Goal: Task Accomplishment & Management: Complete application form

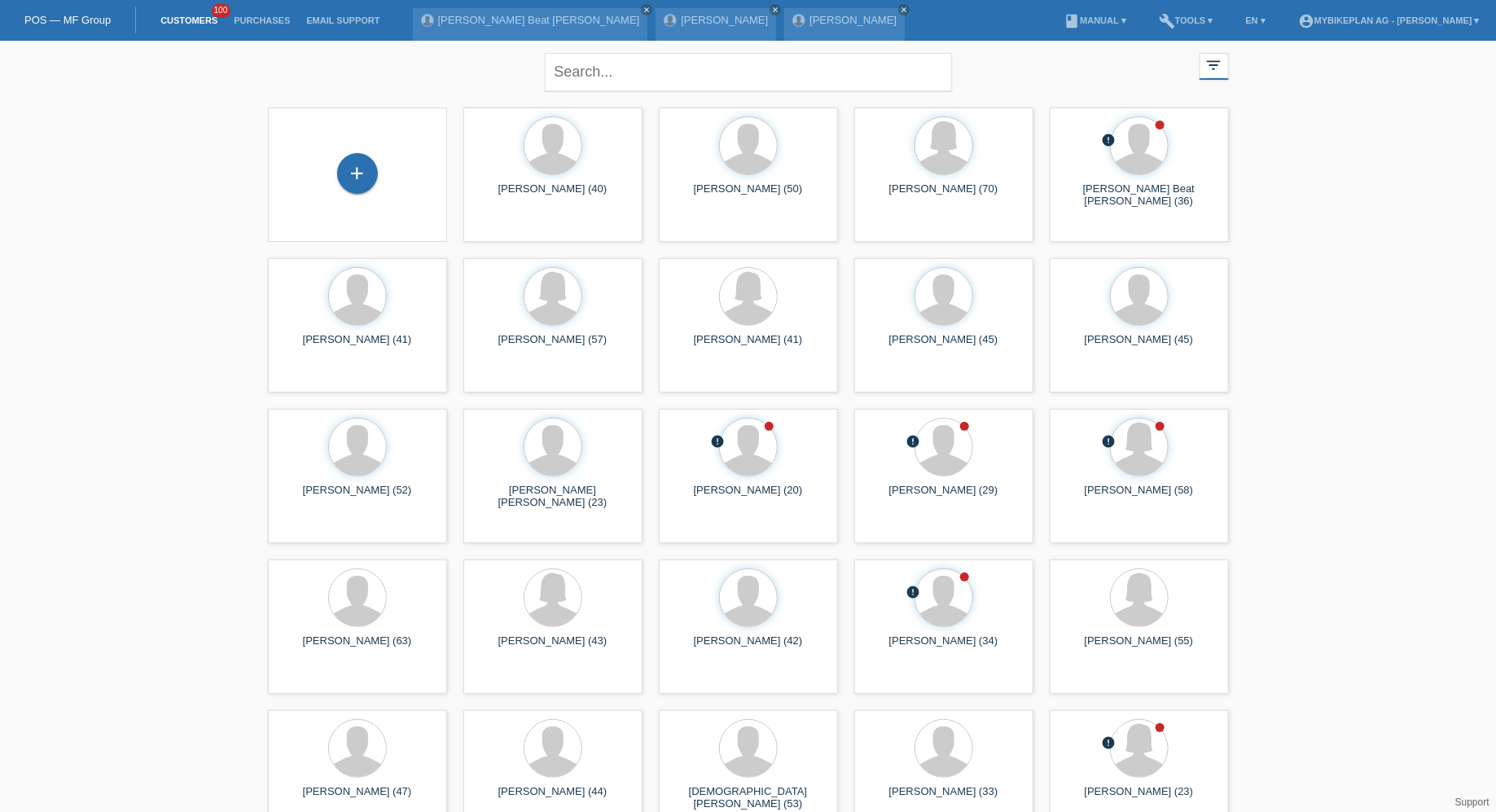
click at [332, 158] on div "+" at bounding box center [357, 174] width 153 height 43
click at [340, 160] on div "+" at bounding box center [357, 173] width 41 height 41
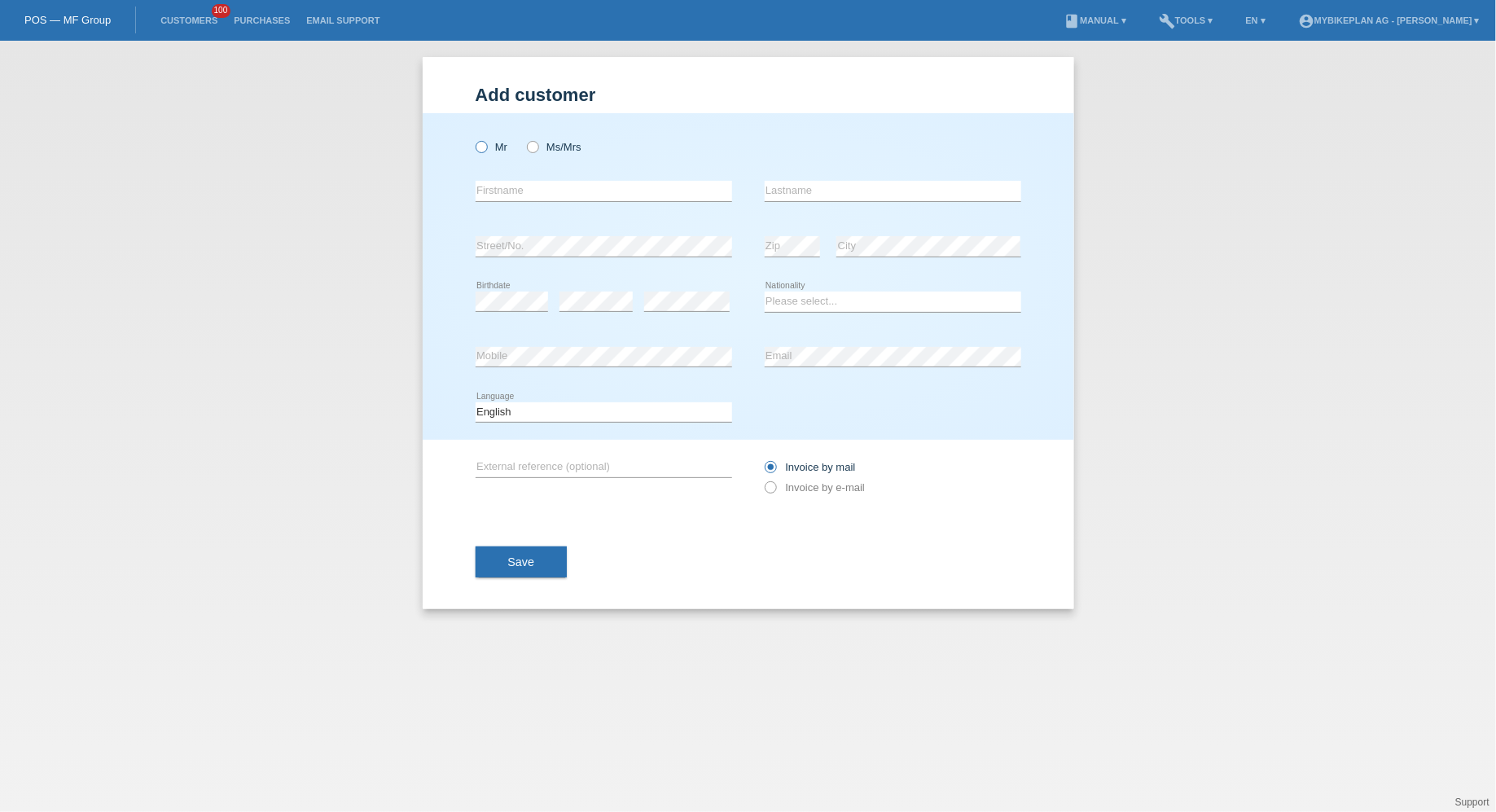
click at [472, 139] on icon at bounding box center [472, 139] width 0 height 0
click at [485, 146] on input "Mr" at bounding box center [480, 145] width 10 height 10
radio input "true"
click at [522, 207] on div "error Firstname" at bounding box center [603, 191] width 256 height 55
click at [522, 195] on input "text" at bounding box center [603, 191] width 256 height 20
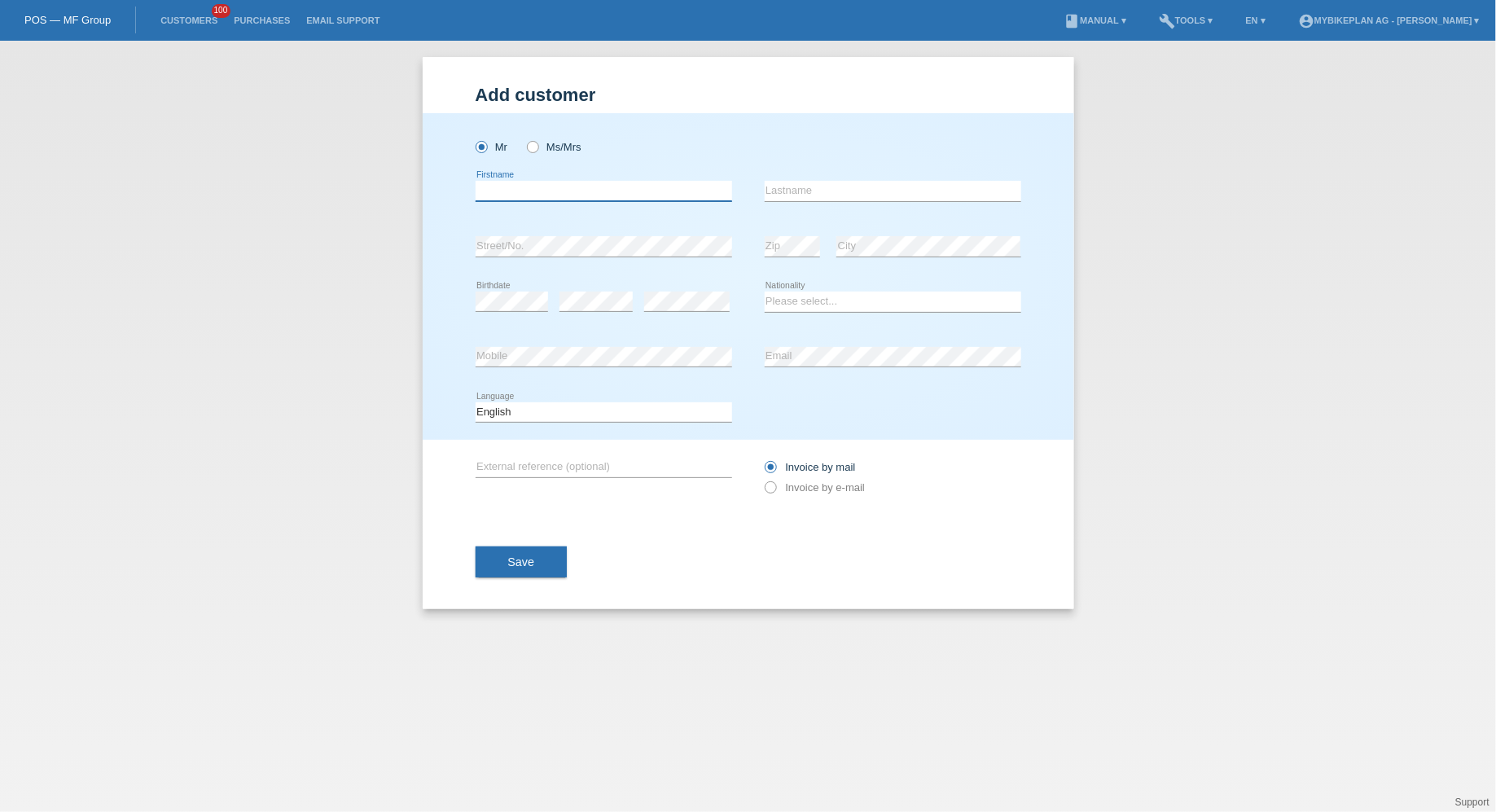
paste input "Araz Adil"
type input "Araz Adil Haji"
type input "Haji"
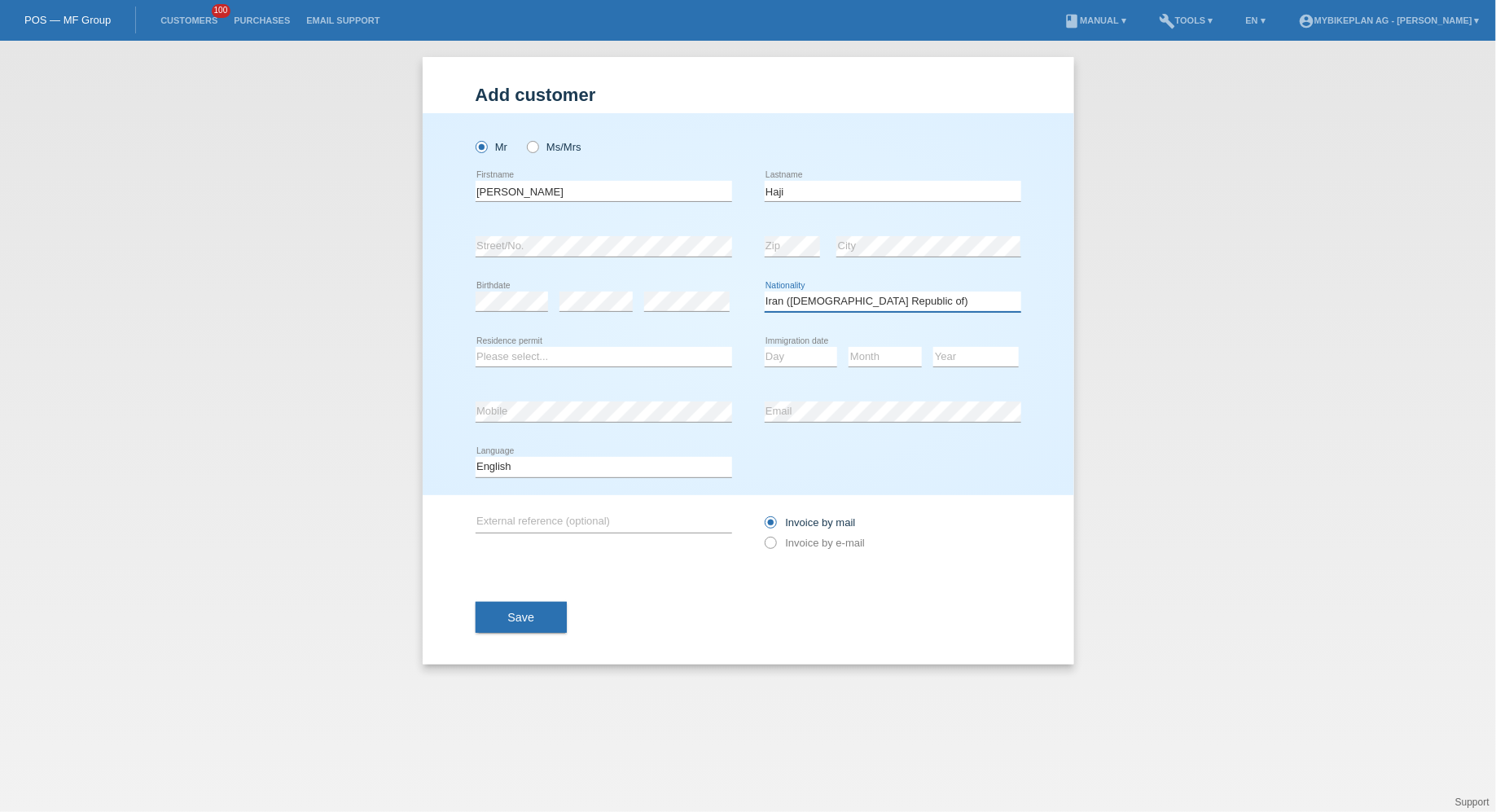
select select "IQ"
select select "B"
select select "13"
select select "09"
select select "2015"
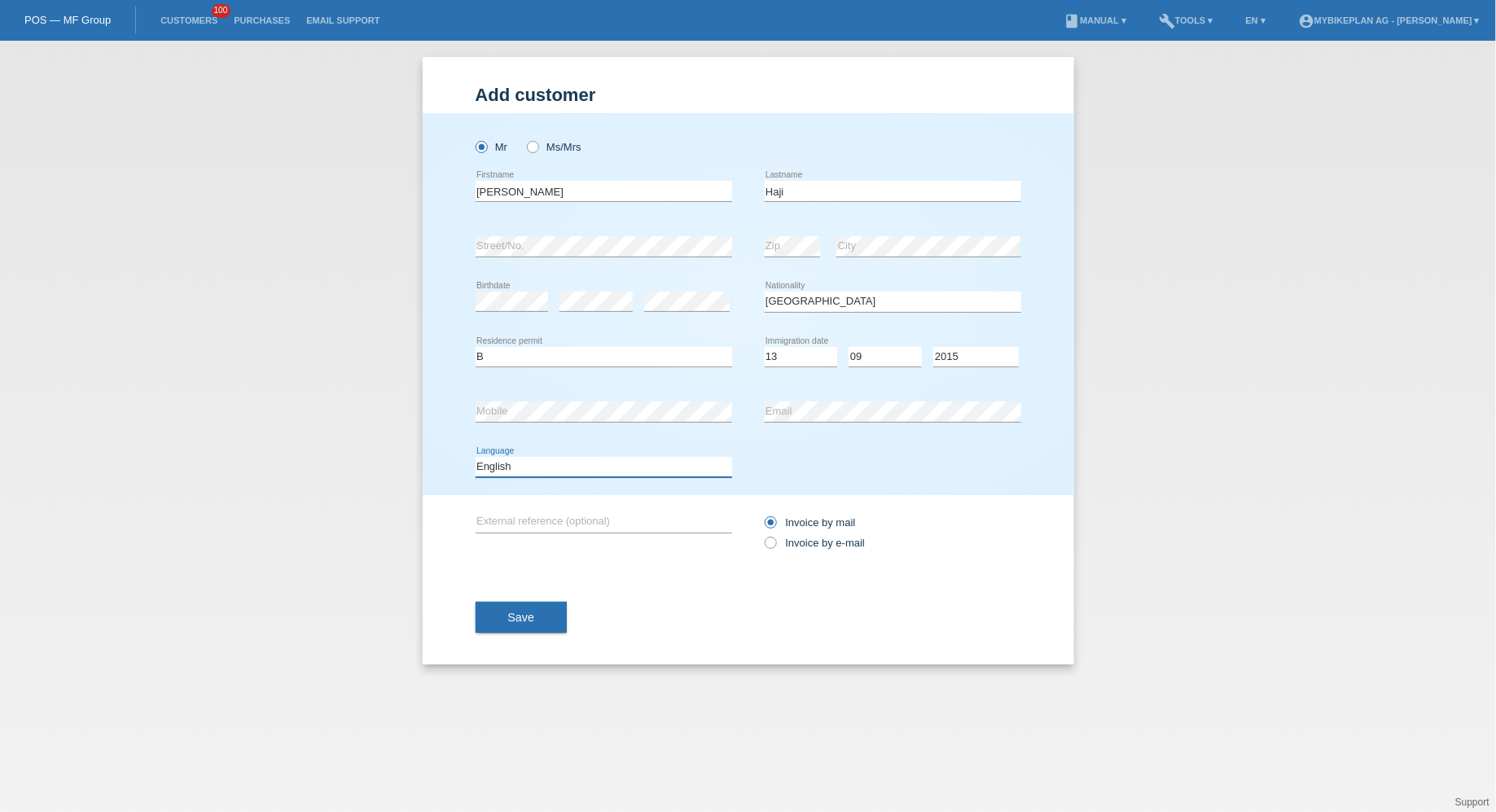
click at [597, 470] on select "Deutsch Français Italiano English" at bounding box center [603, 466] width 256 height 19
select select "fr"
click at [476, 457] on select "Deutsch Français Italiano English" at bounding box center [603, 466] width 256 height 19
click at [799, 540] on label "Invoice by e-mail" at bounding box center [814, 542] width 101 height 12
click at [775, 540] on input "Invoice by e-mail" at bounding box center [769, 547] width 10 height 20
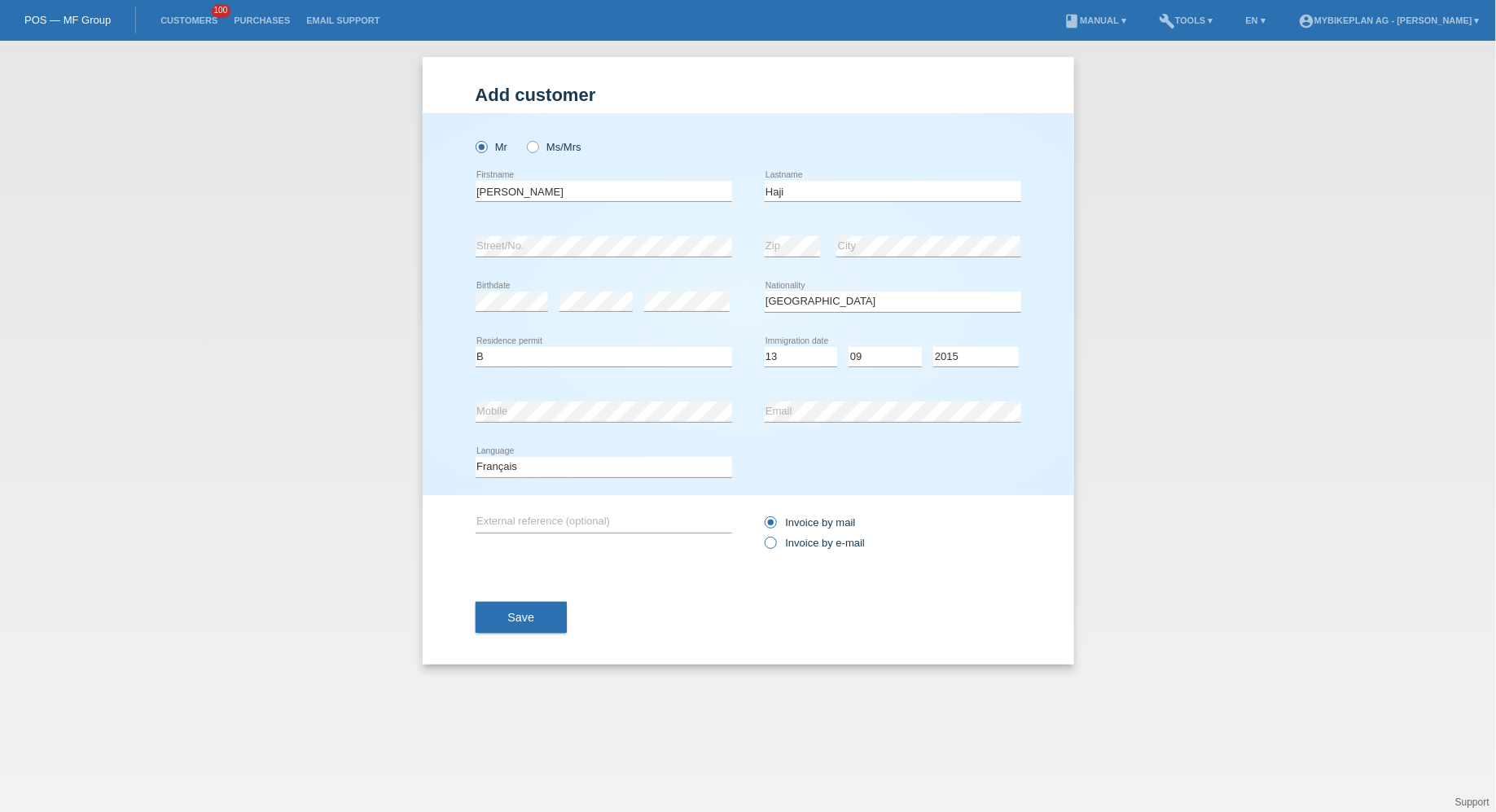
radio input "true"
click at [548, 621] on button "Save" at bounding box center [521, 616] width 92 height 31
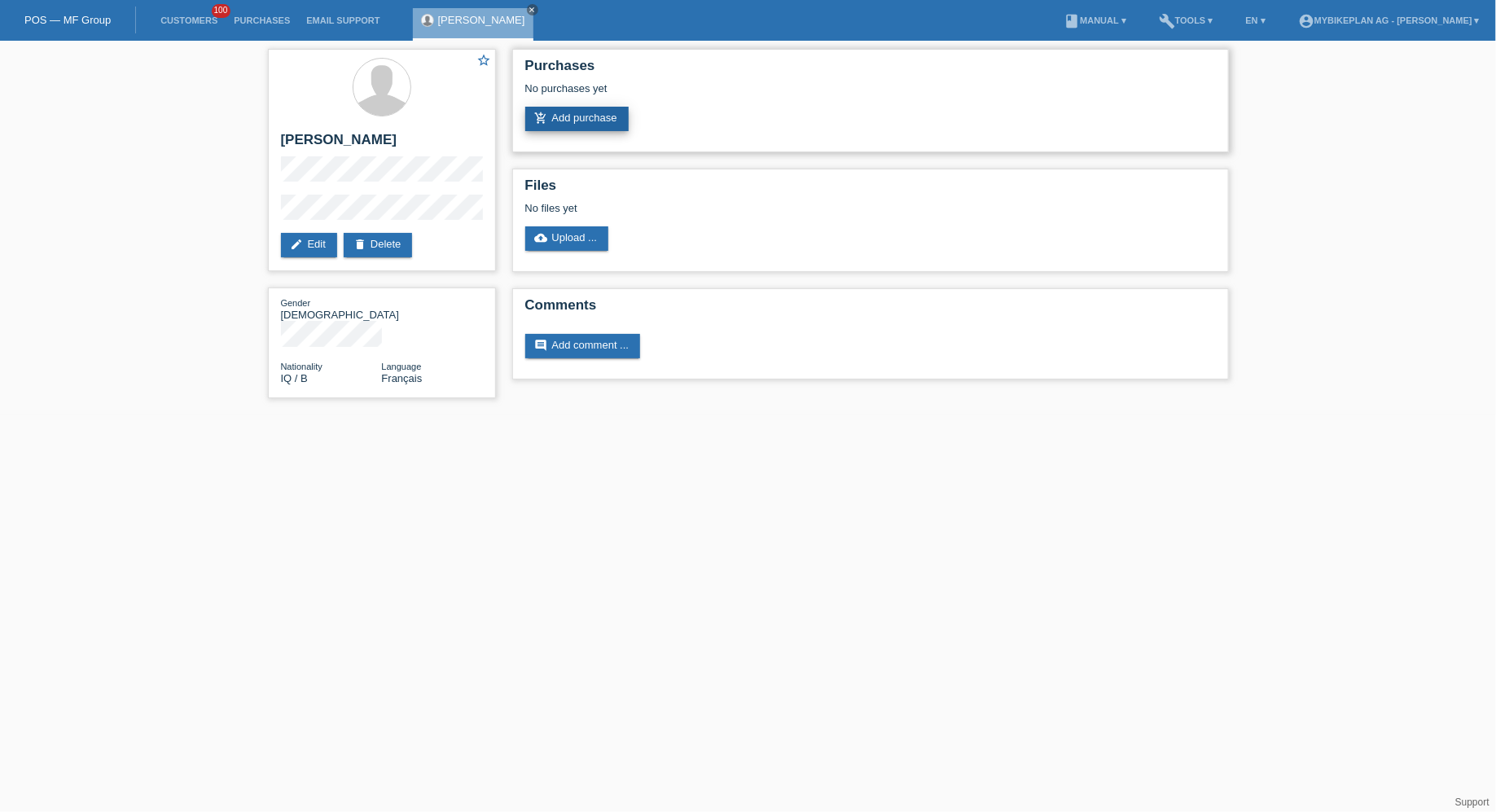
click at [575, 114] on link "add_shopping_cart Add purchase" at bounding box center [577, 118] width 104 height 24
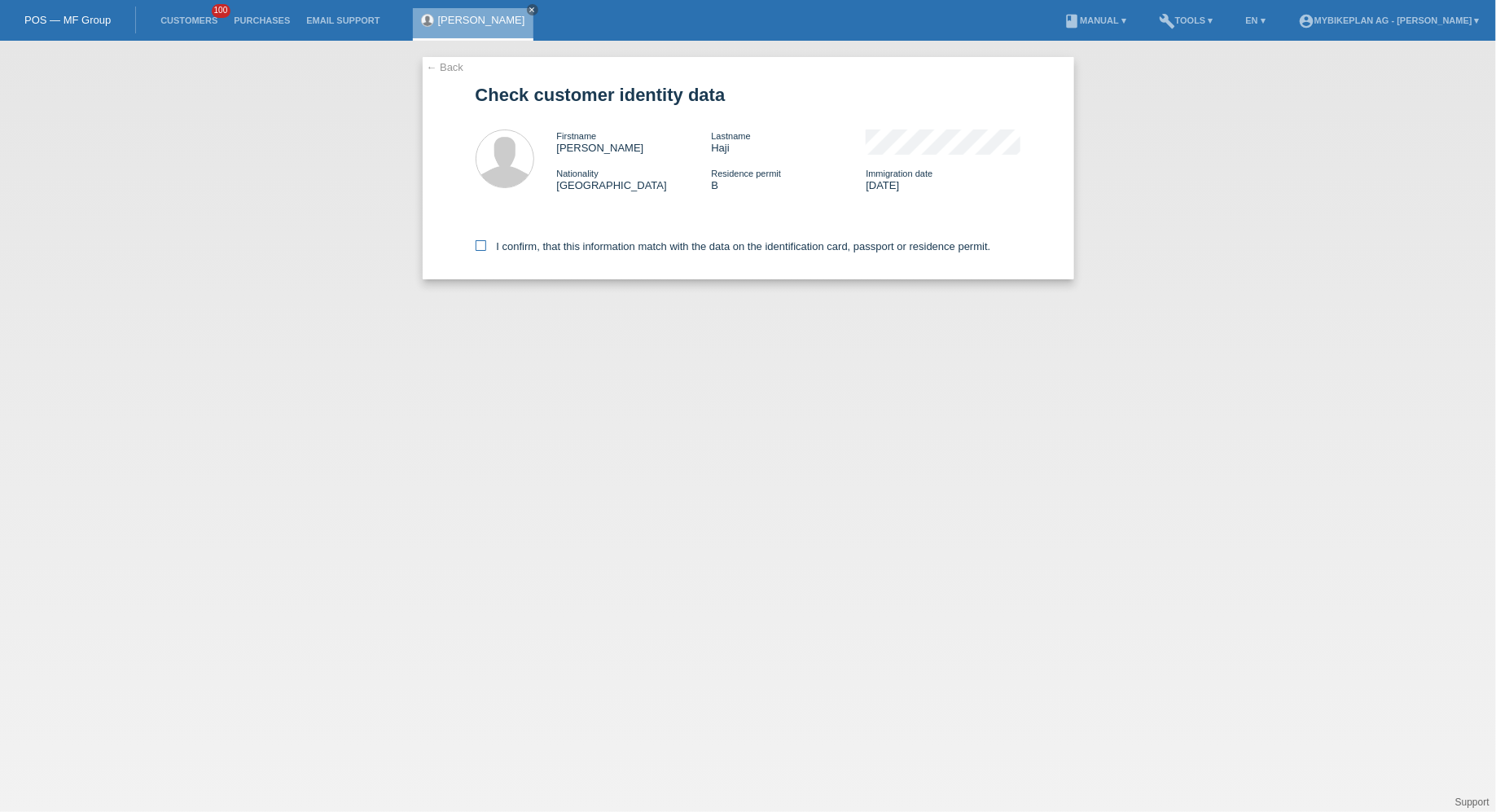
click at [559, 249] on label "I confirm, that this information match with the data on the identification card…" at bounding box center [733, 246] width 515 height 12
click at [486, 249] on input "I confirm, that this information match with the data on the identification card…" at bounding box center [480, 245] width 10 height 10
checkbox input "true"
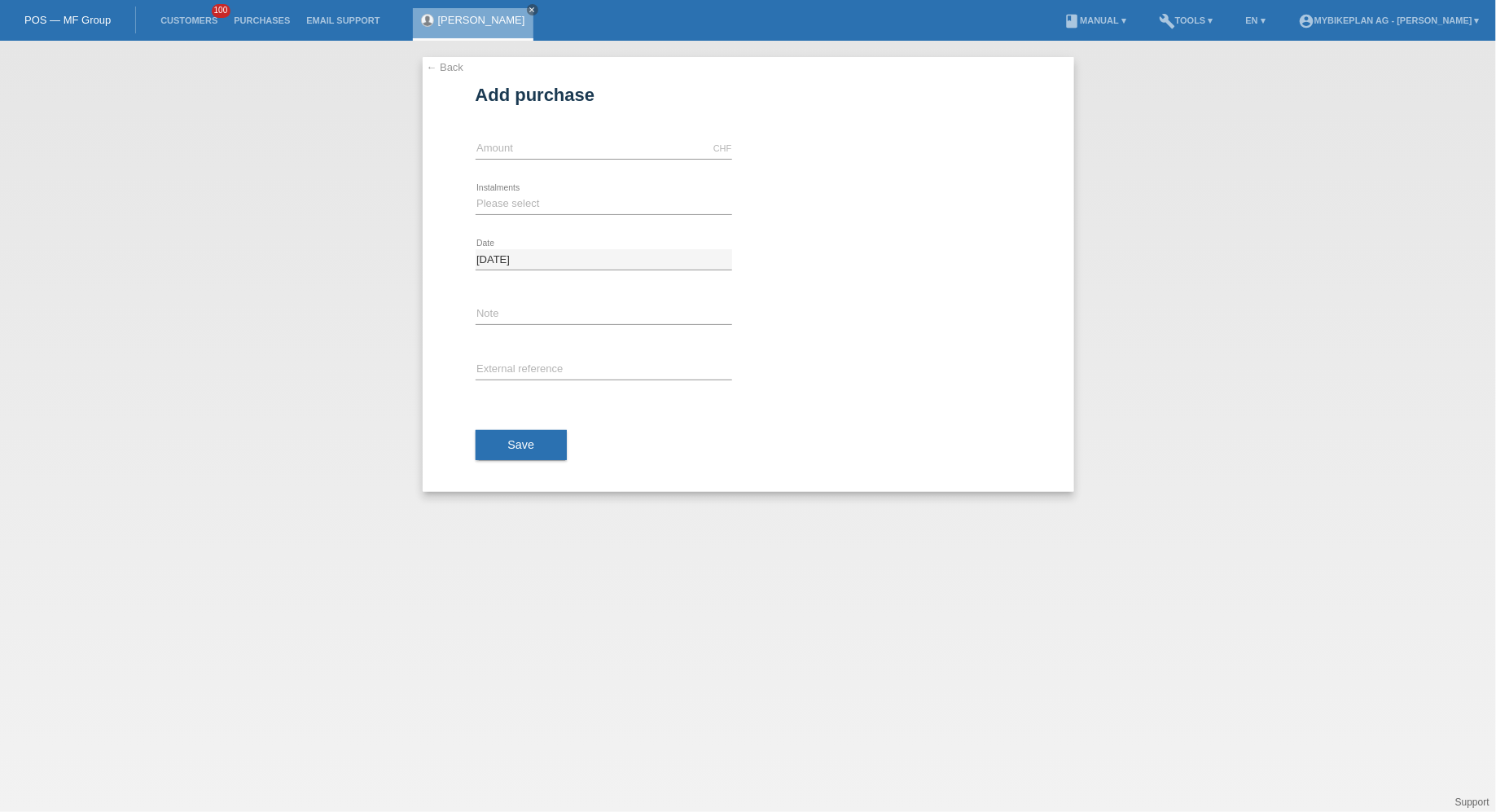
click at [526, 164] on div "CHF error Amount" at bounding box center [603, 149] width 256 height 55
click at [519, 148] on input "text" at bounding box center [603, 149] width 256 height 20
type input "5670.00"
click at [501, 200] on select "Please select 6 instalments 12 instalments 18 instalments 24 instalments 36 ins…" at bounding box center [603, 203] width 256 height 19
select select "488"
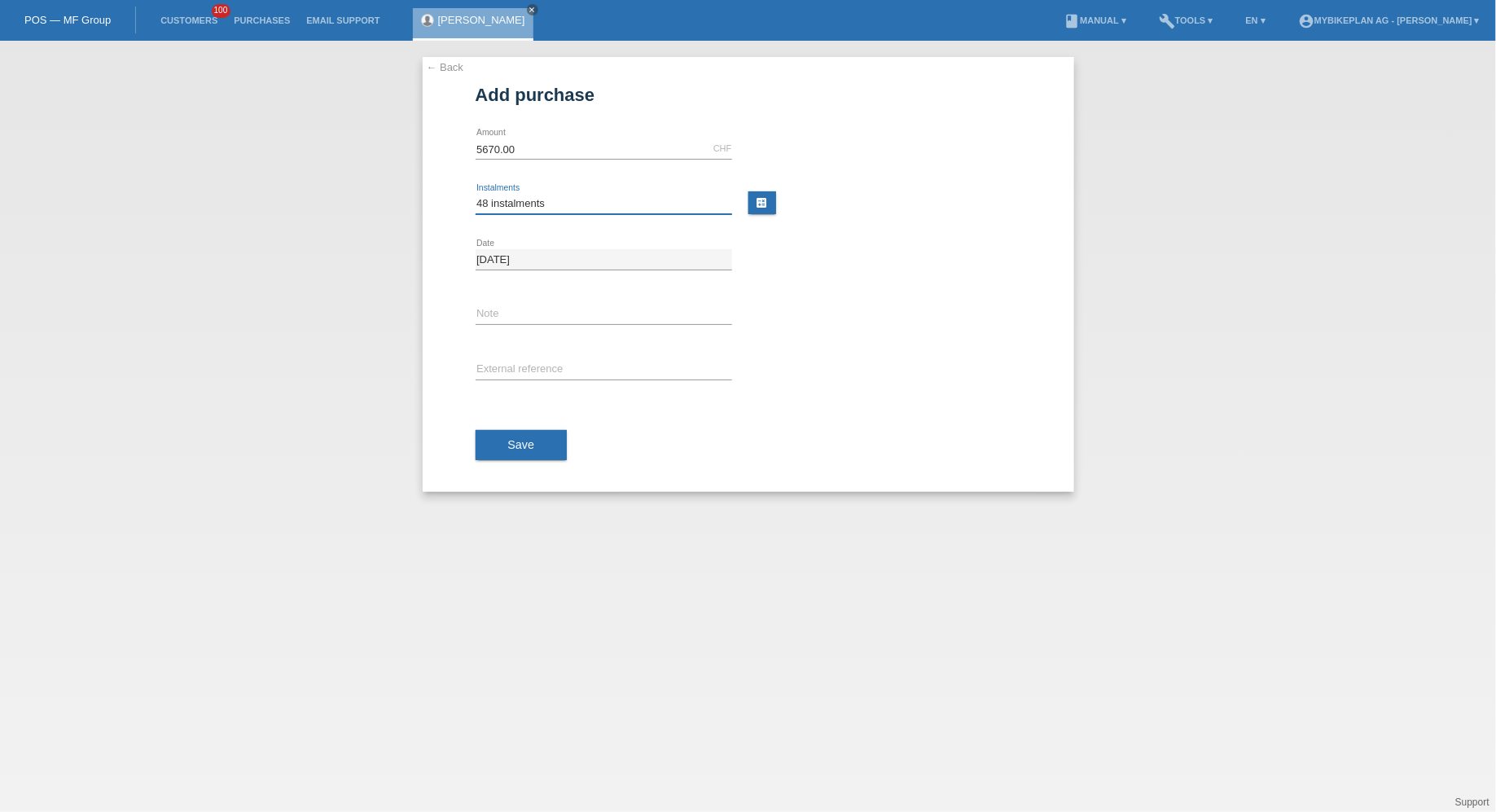
click at [476, 193] on select "Please select 6 instalments 12 instalments 18 instalments 24 instalments 36 ins…" at bounding box center [603, 203] width 256 height 19
click at [509, 365] on input "text" at bounding box center [603, 370] width 256 height 20
paste input "43827982446"
type input "43827982446"
click at [514, 468] on div "Save" at bounding box center [748, 445] width 546 height 94
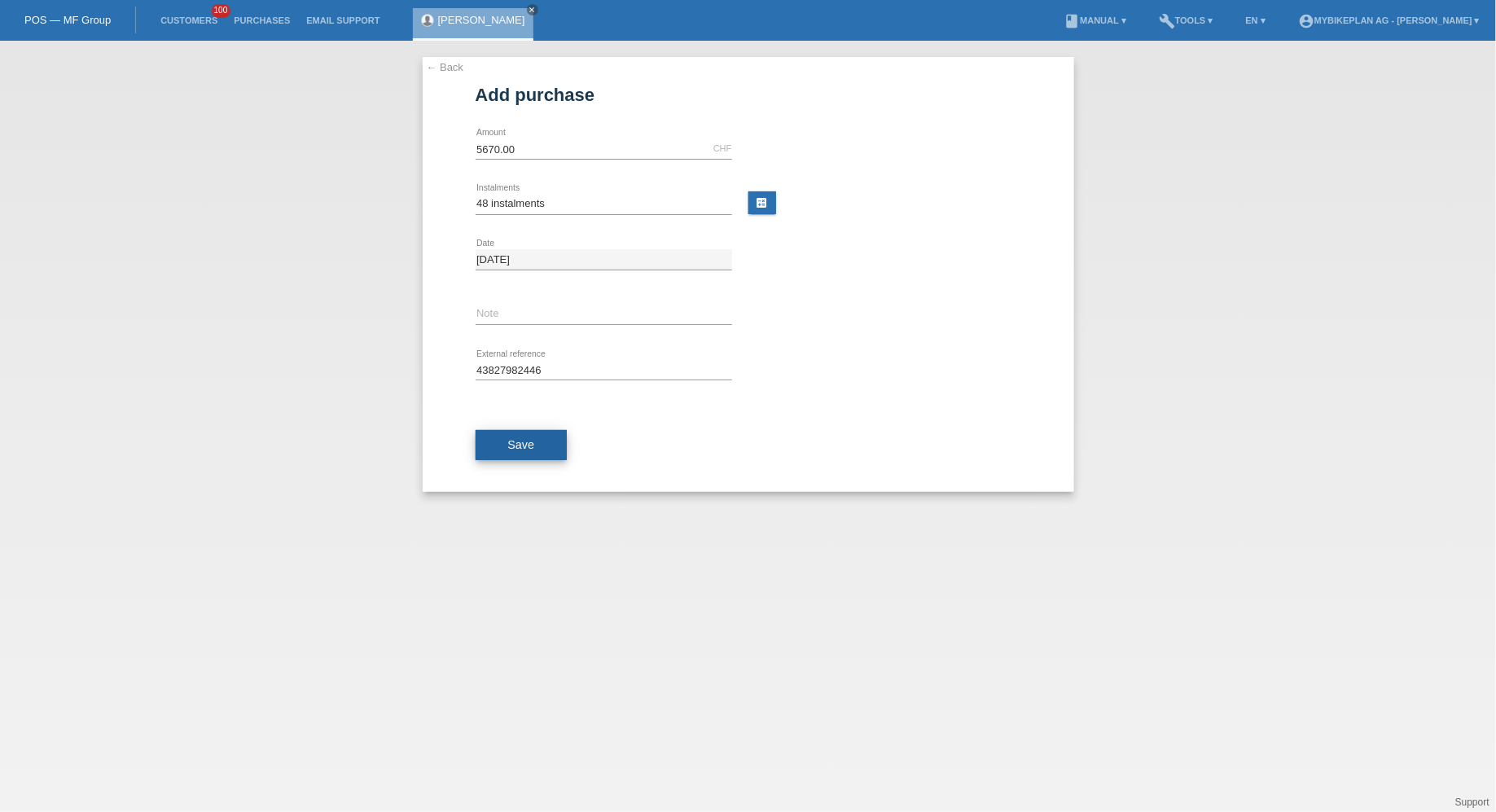
click at [510, 449] on button "Save" at bounding box center [521, 445] width 92 height 31
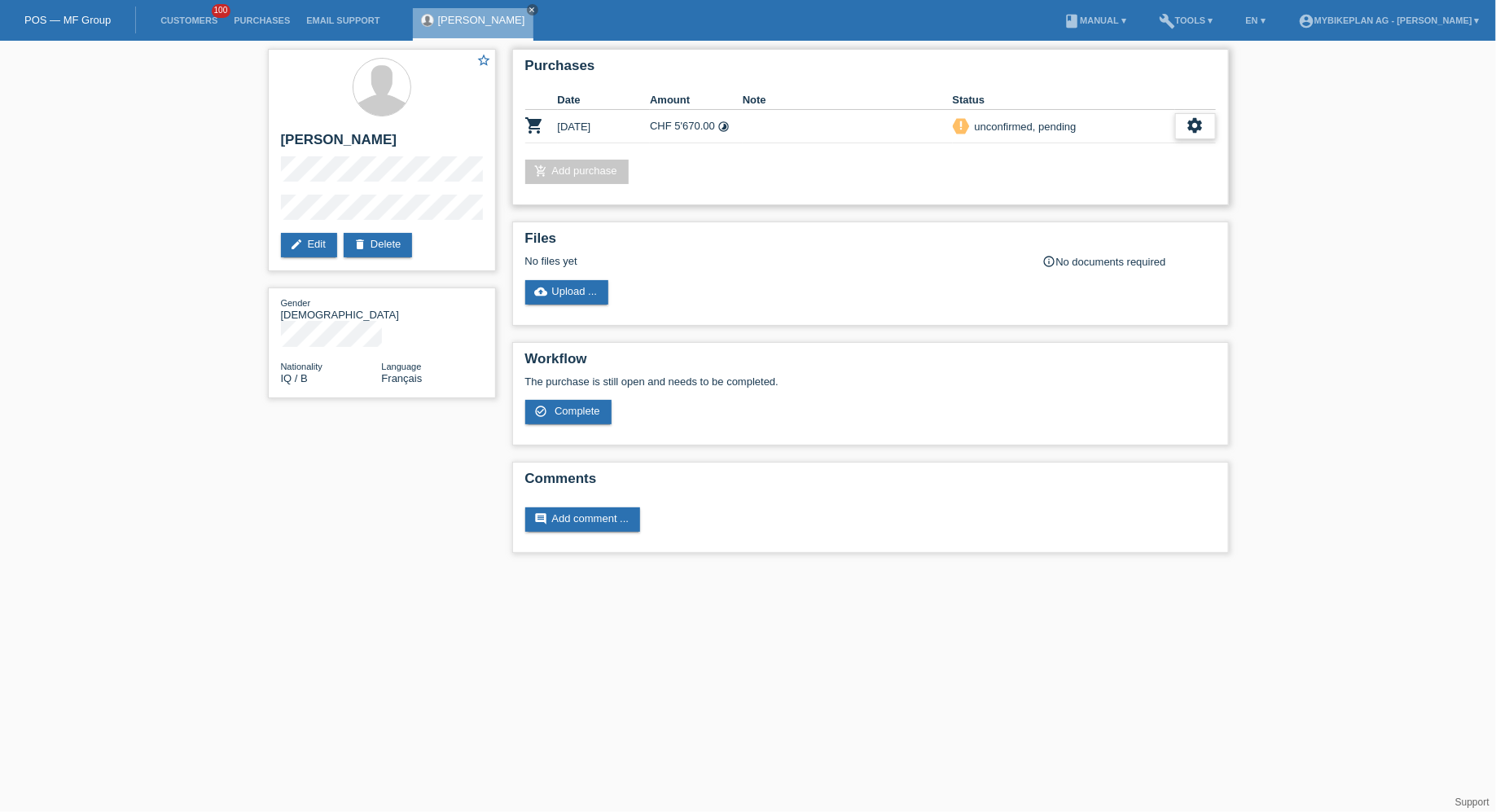
click at [1193, 127] on icon "settings" at bounding box center [1194, 125] width 18 height 18
click at [1143, 144] on div "fullscreen Show" at bounding box center [1091, 152] width 246 height 24
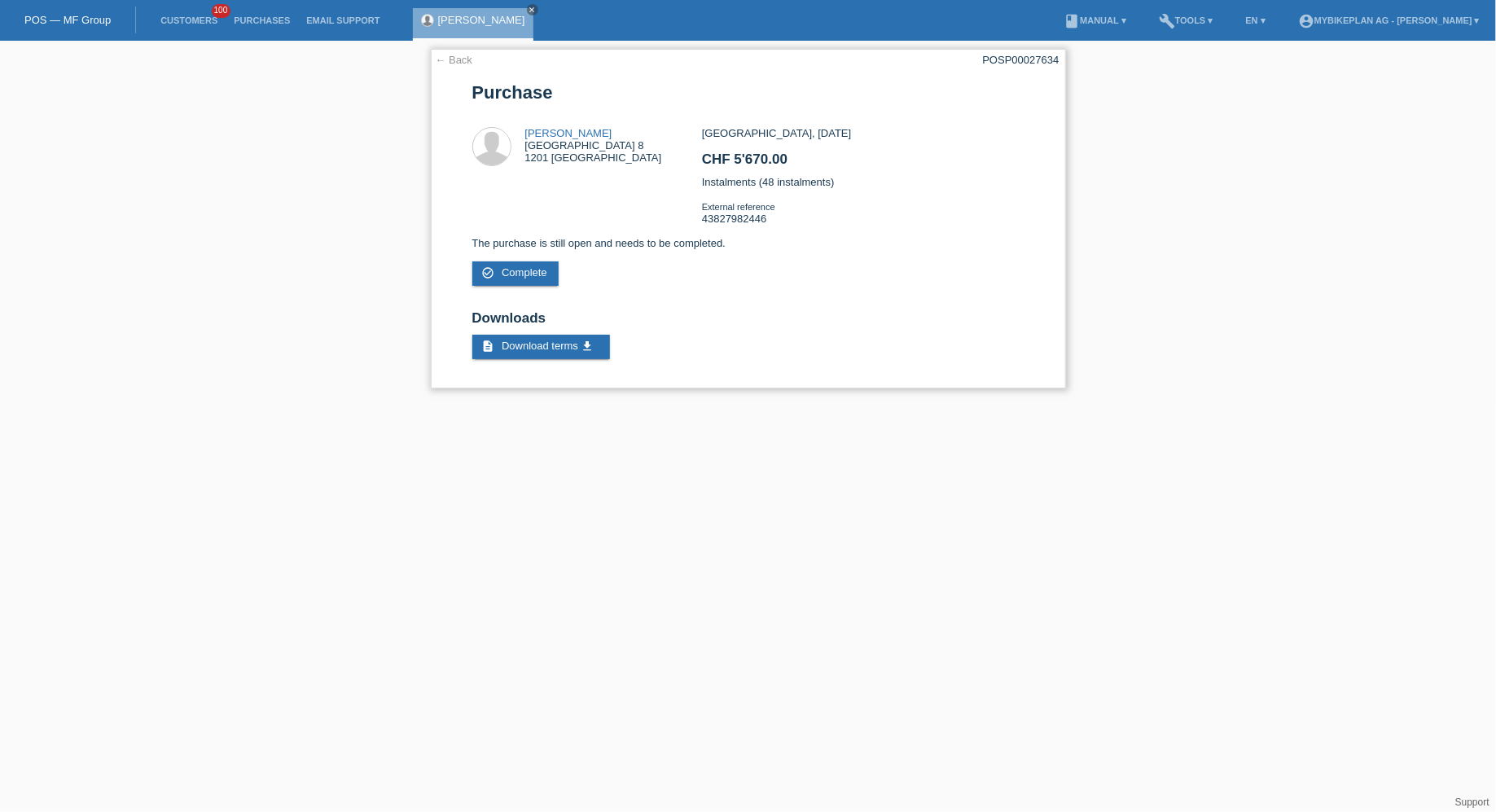
click at [1025, 60] on div "POSP00027634" at bounding box center [1020, 59] width 77 height 12
copy div "POSP00027634"
click at [187, 22] on link "Customers" at bounding box center [189, 20] width 73 height 10
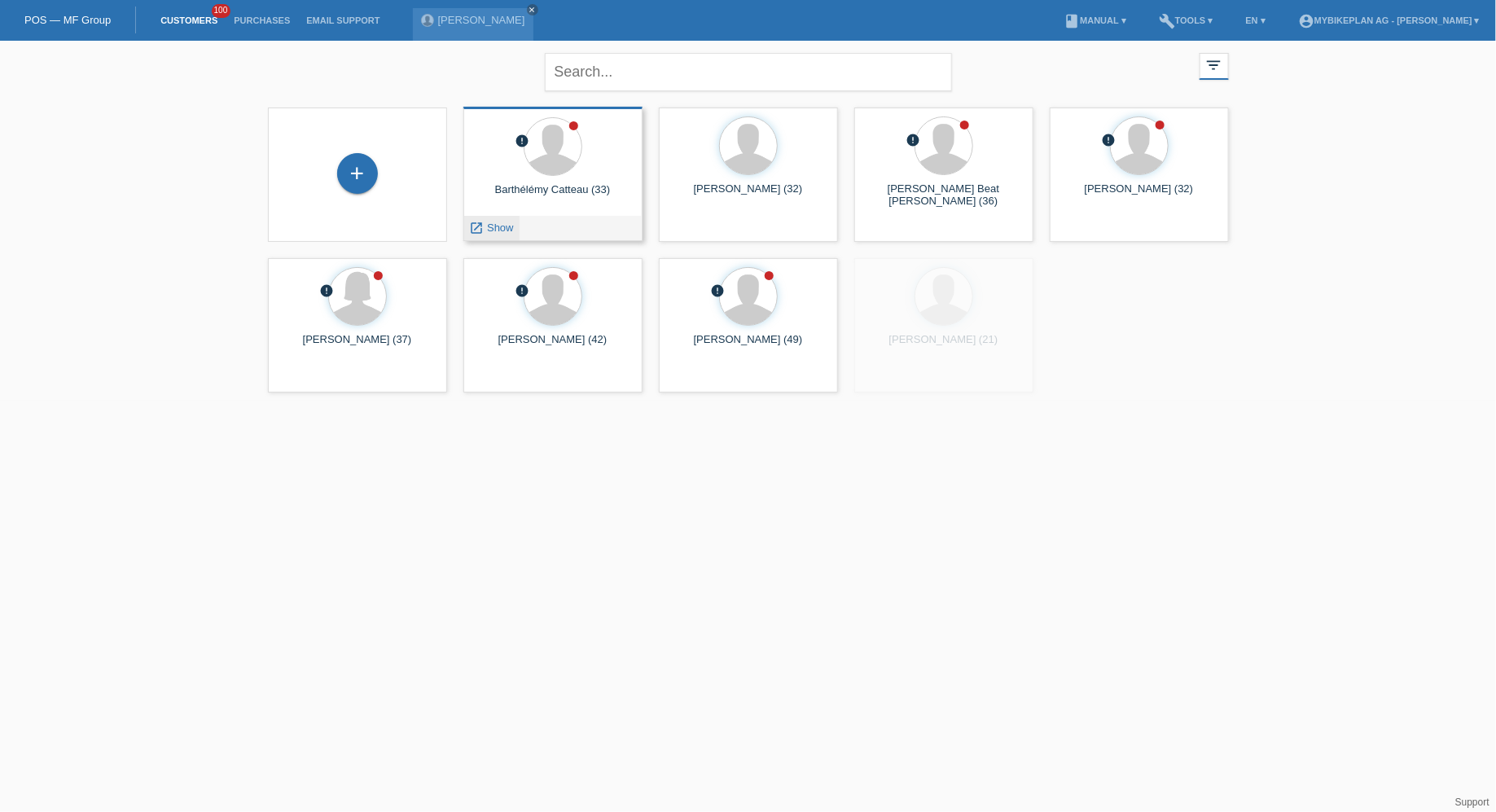
click at [509, 227] on div "launch Show" at bounding box center [492, 228] width 56 height 24
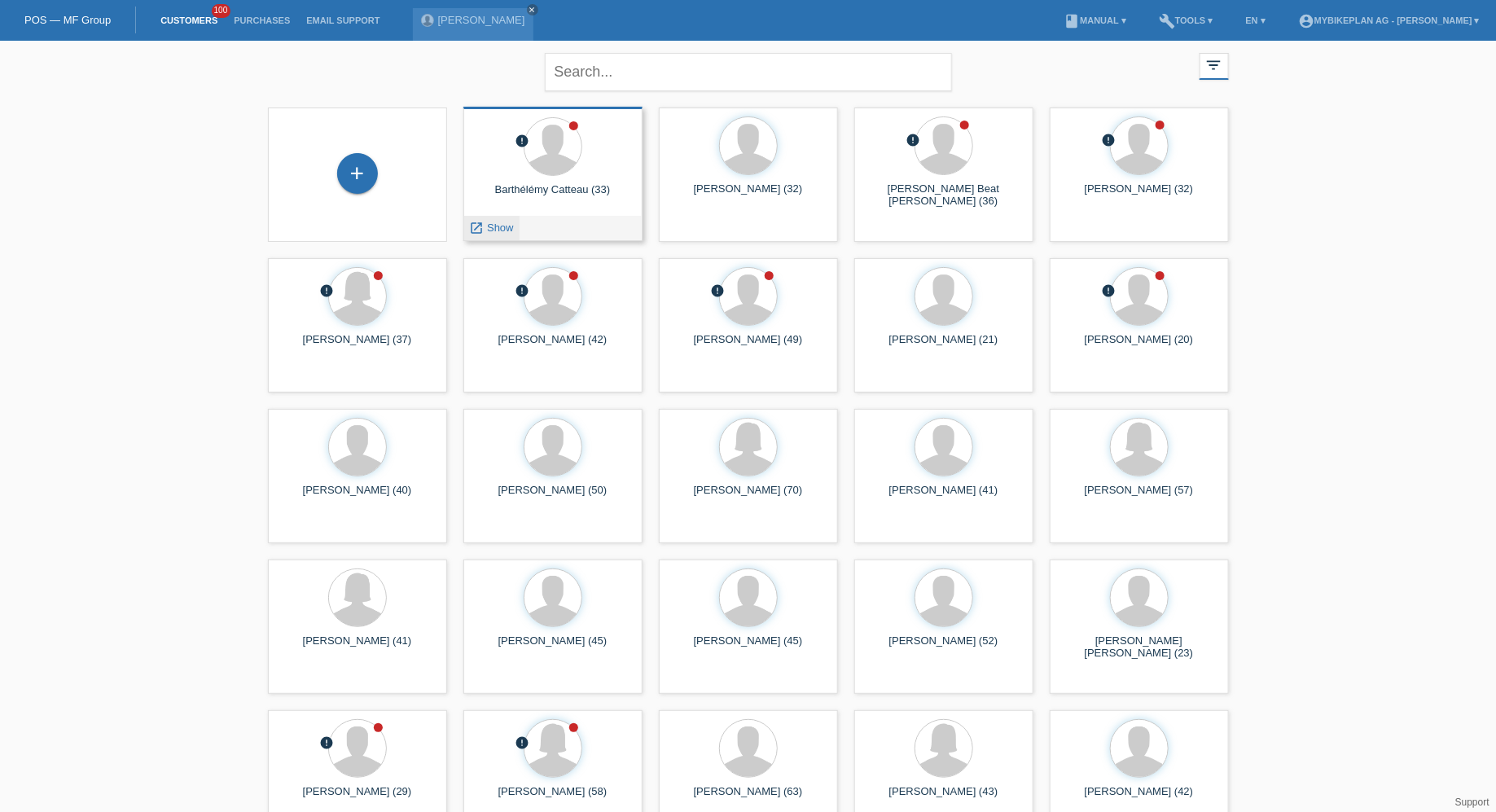
click at [509, 227] on span "Show" at bounding box center [500, 227] width 27 height 12
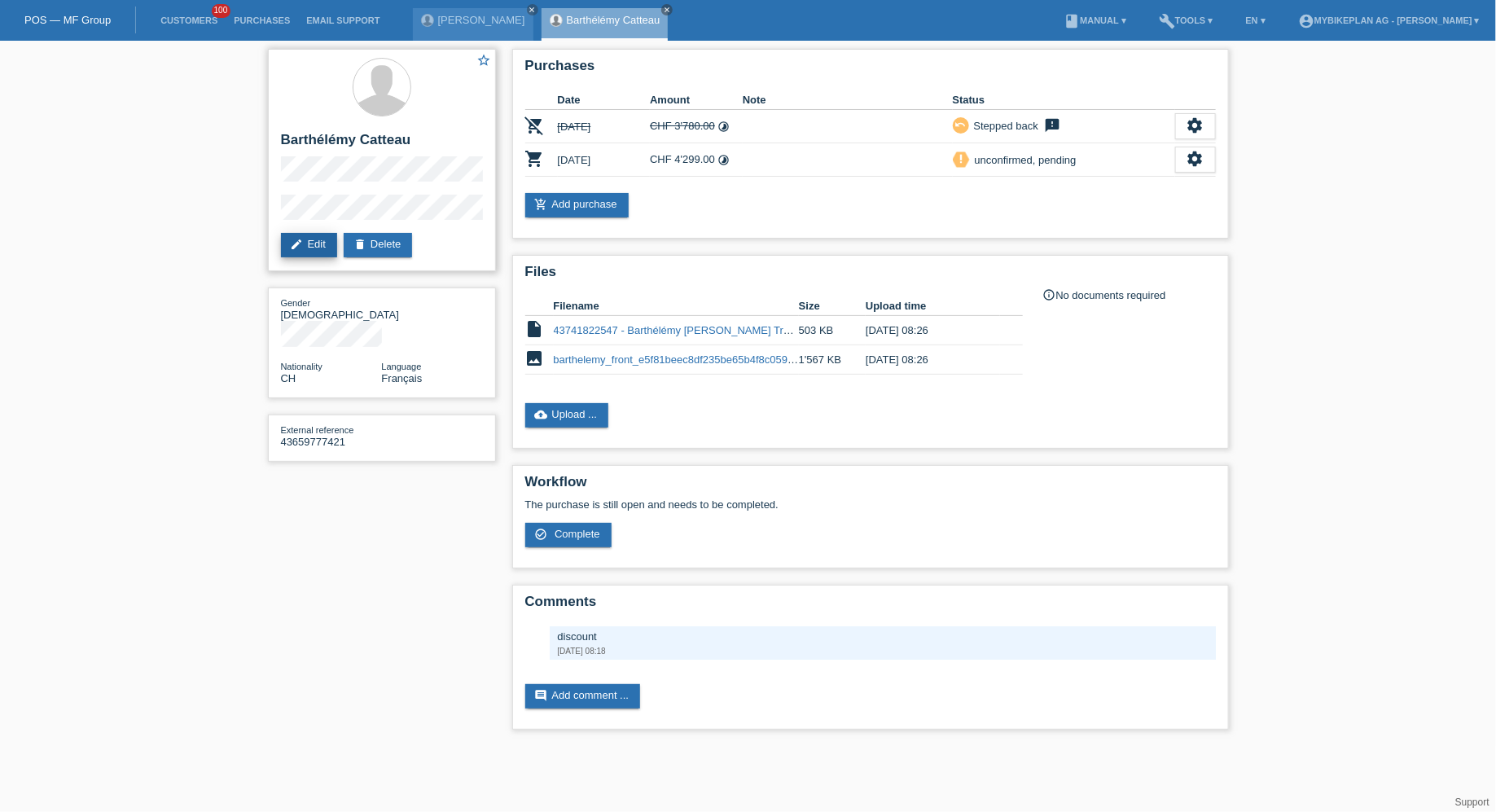
click at [303, 239] on icon "edit" at bounding box center [297, 244] width 13 height 13
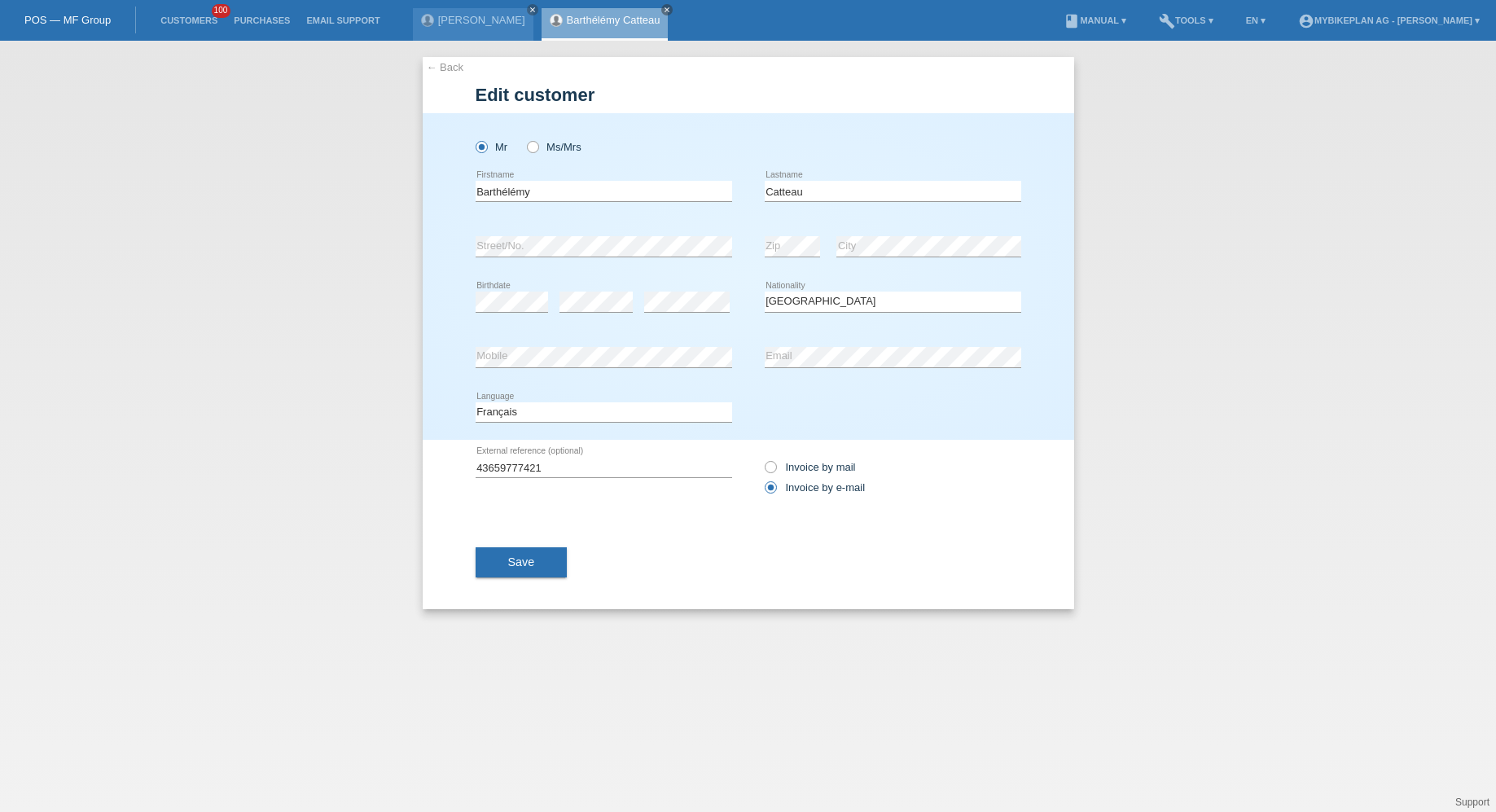
select select "CH"
click at [615, 203] on div "Barthélémy error Firstname" at bounding box center [603, 191] width 256 height 55
click at [612, 193] on input "Barthélémy" at bounding box center [603, 191] width 256 height 20
type input "Barthélémy André"
click at [542, 548] on button "Save" at bounding box center [521, 561] width 92 height 31
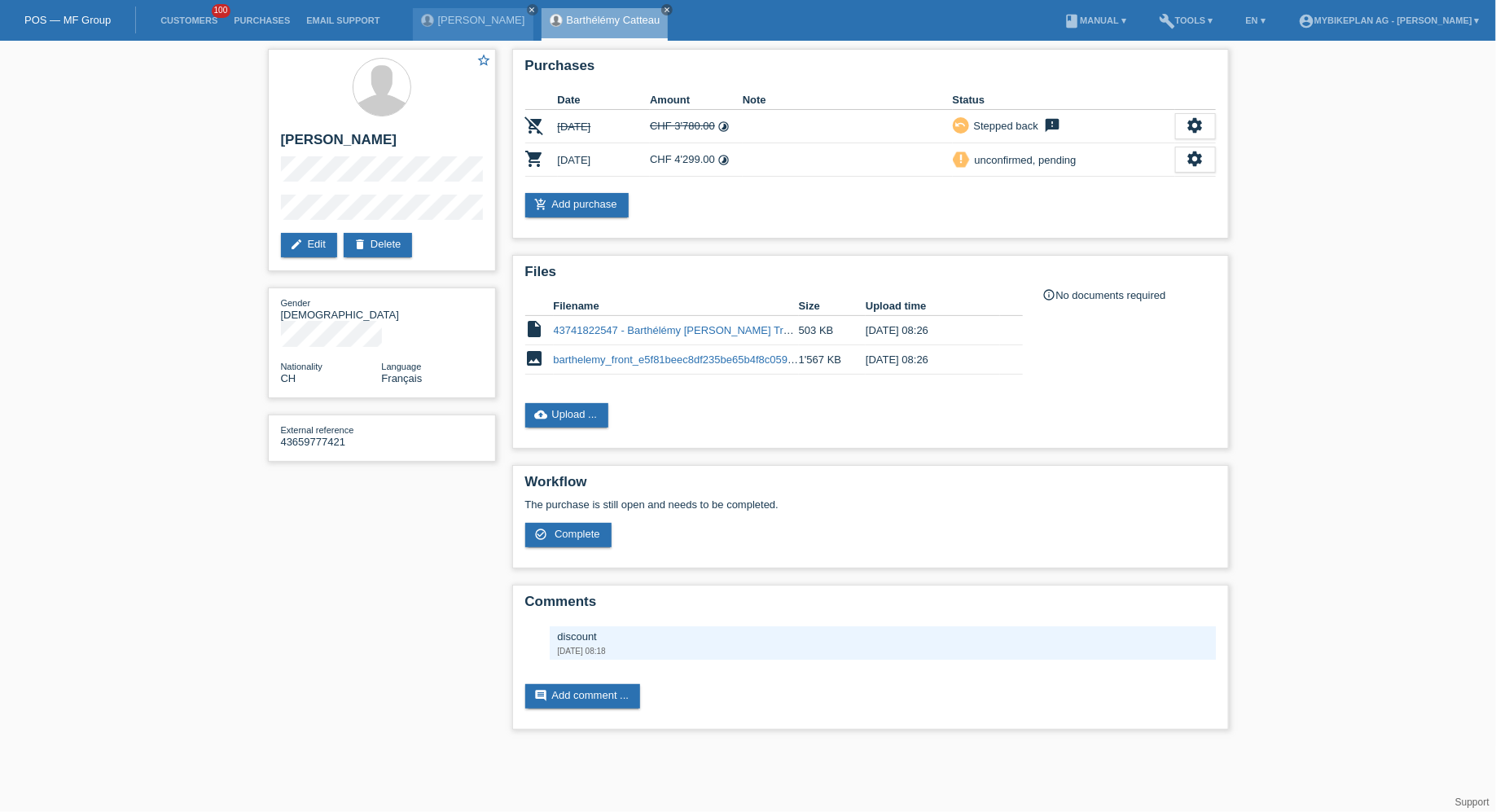
click at [203, 13] on li "Customers 100" at bounding box center [189, 20] width 73 height 42
click at [203, 18] on link "Customers" at bounding box center [189, 20] width 73 height 10
